Goal: Task Accomplishment & Management: Use online tool/utility

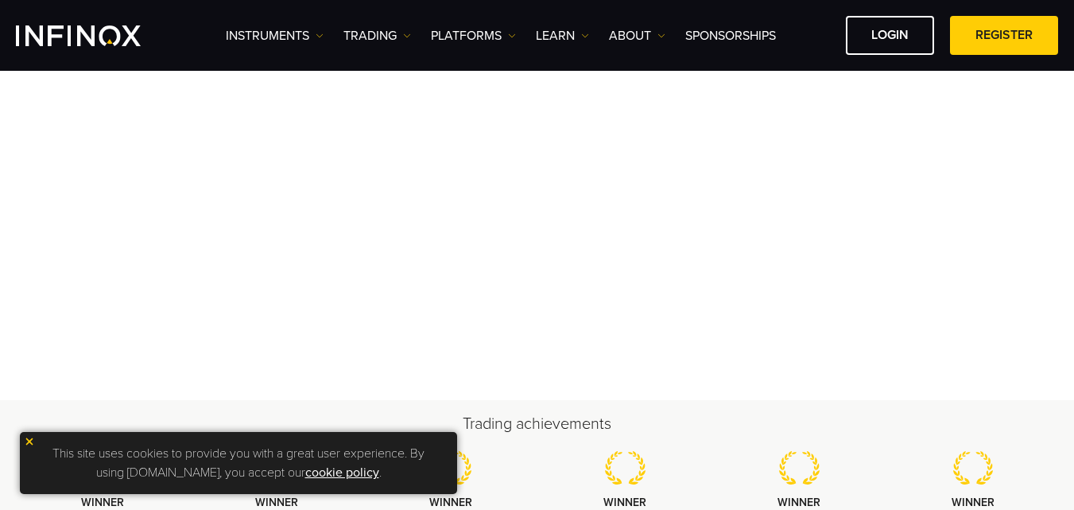
scroll to position [260, 0]
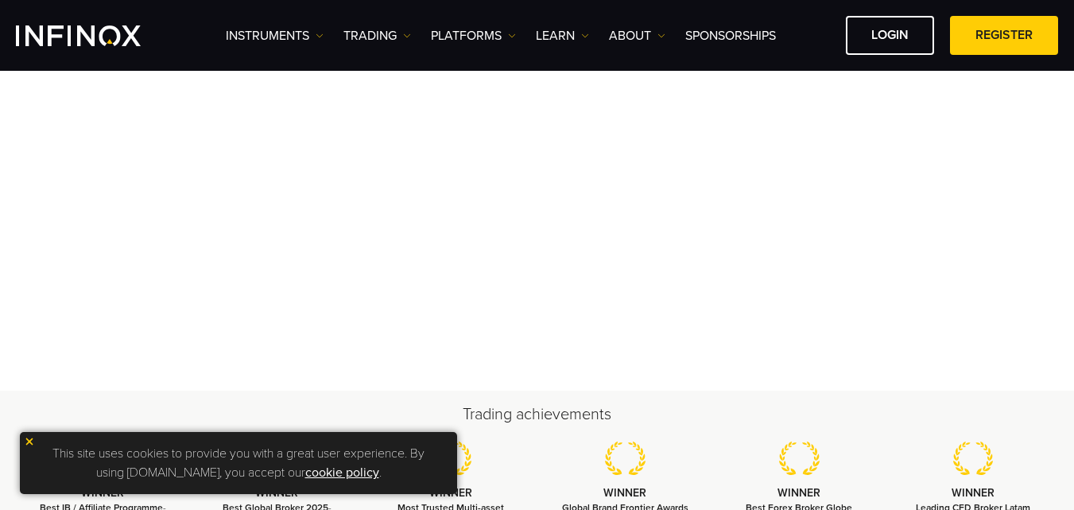
click at [30, 440] on img at bounding box center [29, 441] width 11 height 11
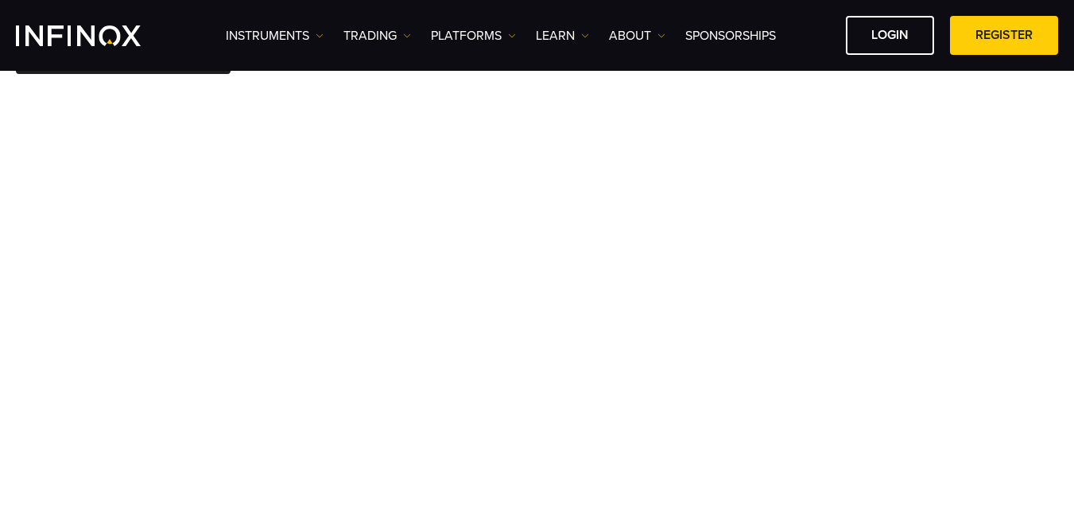
scroll to position [136, 0]
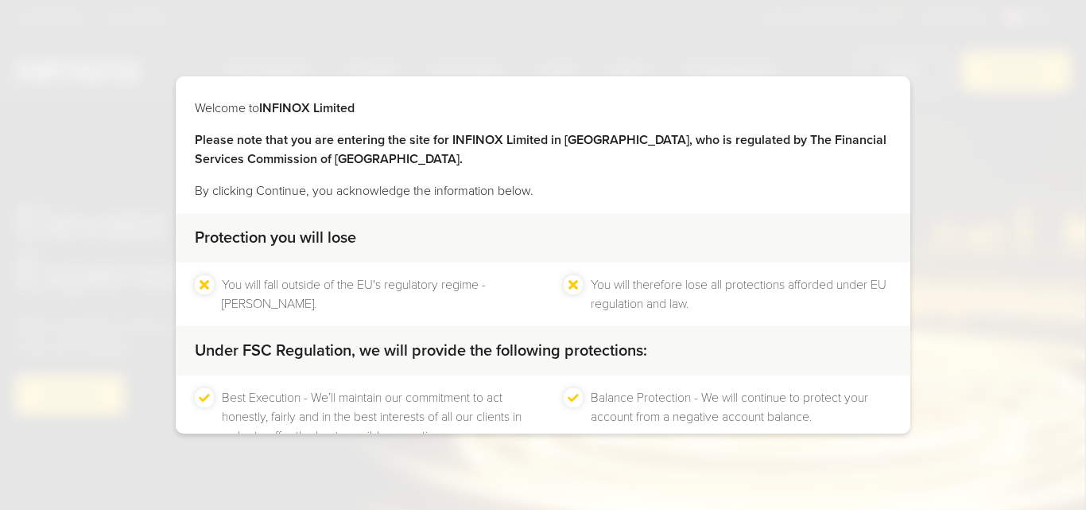
scroll to position [105, 0]
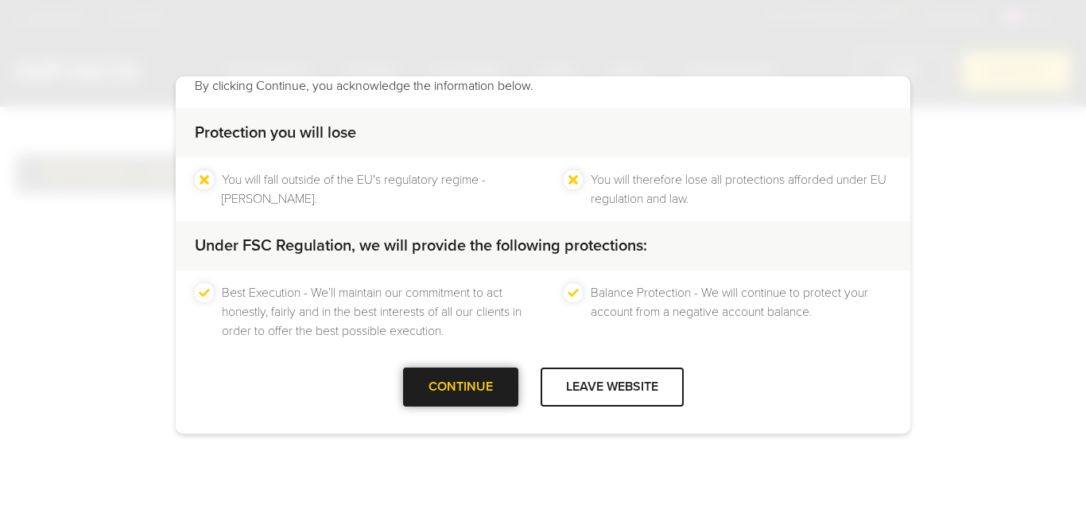
click at [468, 386] on div "CONTINUE" at bounding box center [460, 386] width 115 height 39
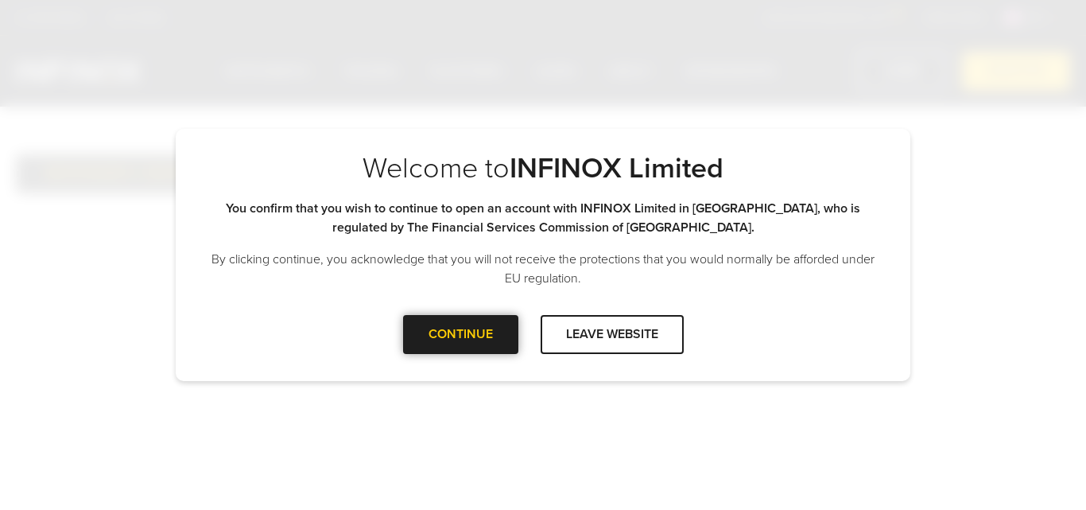
click at [479, 342] on div "CONTINUE" at bounding box center [460, 334] width 115 height 39
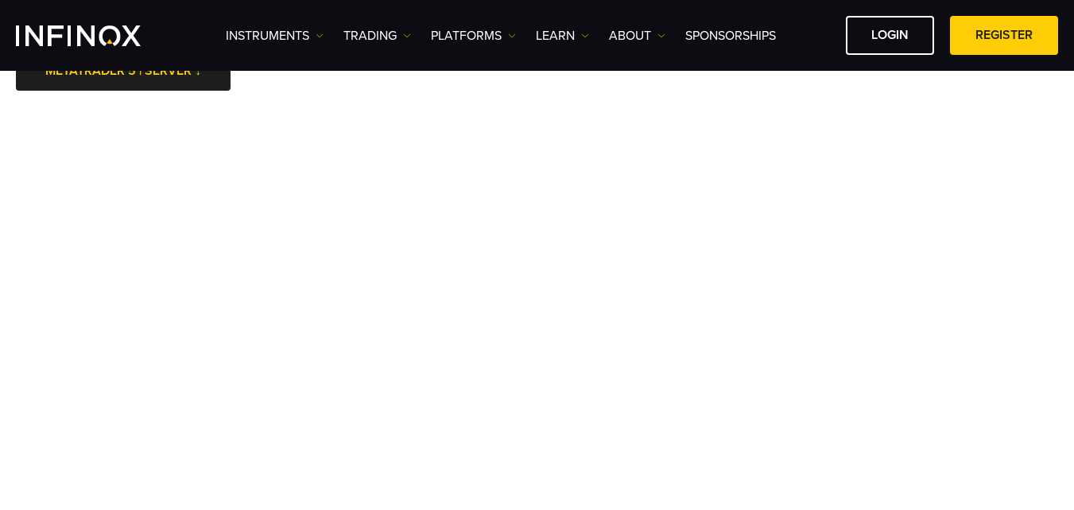
scroll to position [145, 0]
